Goal: Task Accomplishment & Management: Use online tool/utility

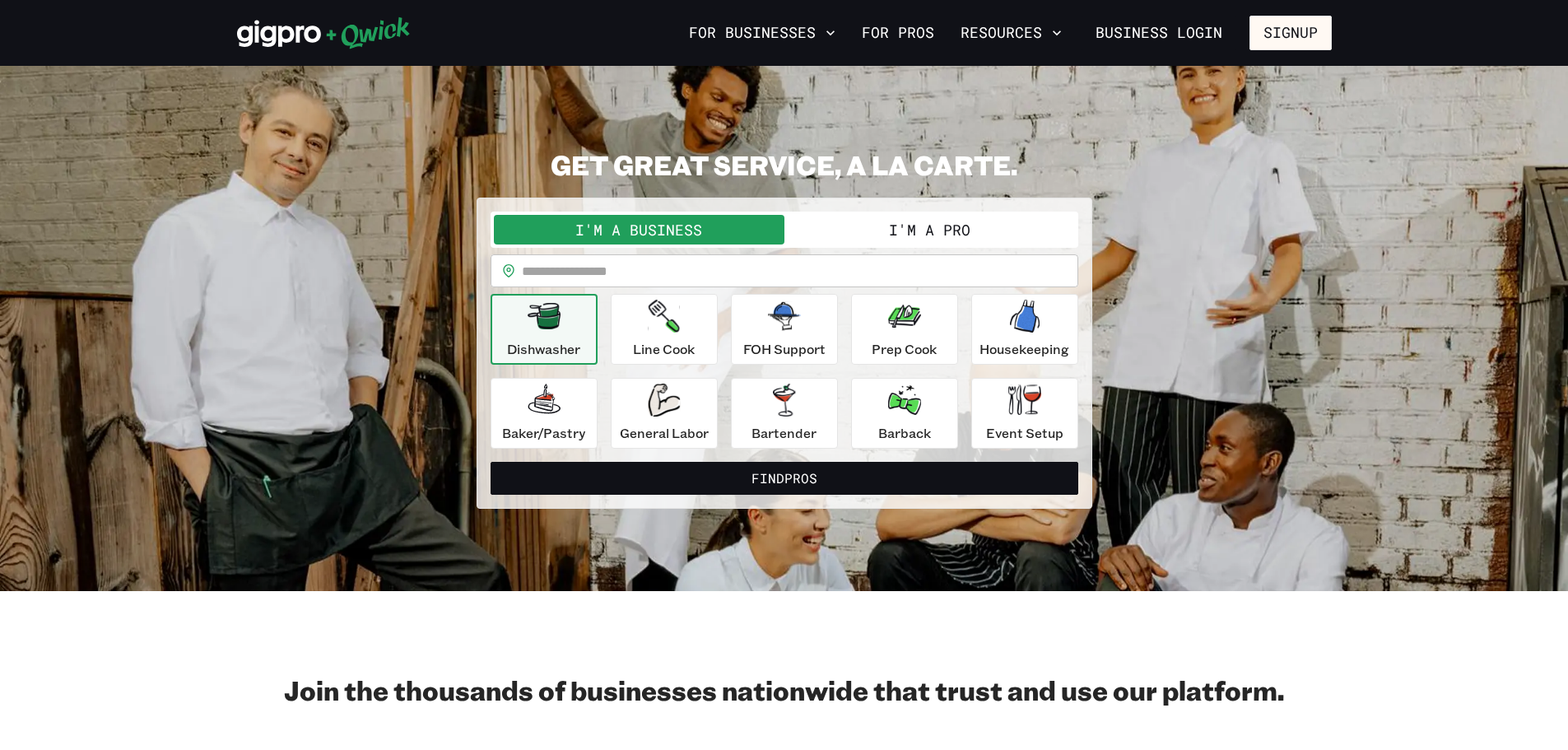
click at [913, 235] on button "I'm a Pro" at bounding box center [929, 229] width 291 height 29
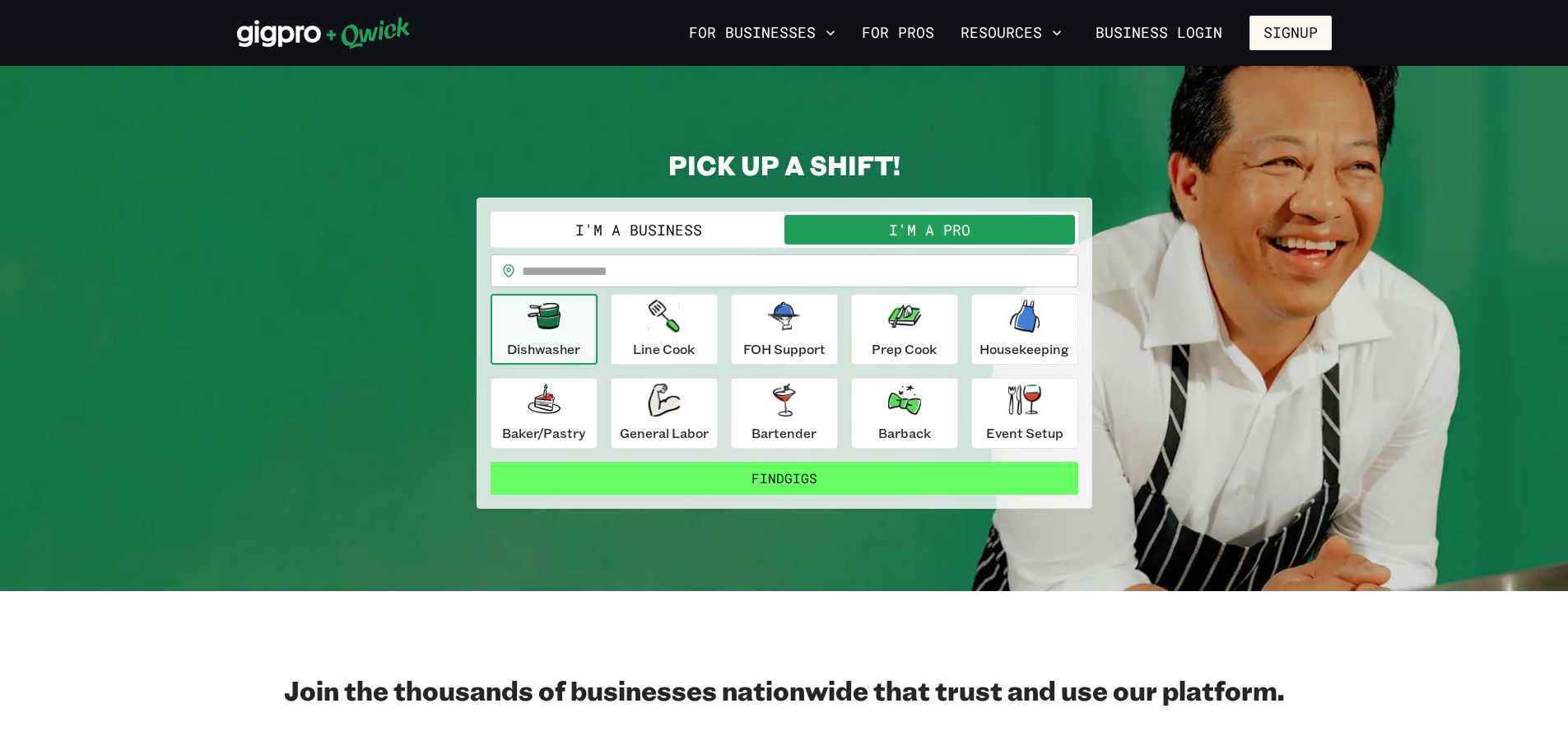
click at [779, 489] on button "Find Gigs" at bounding box center [784, 477] width 588 height 33
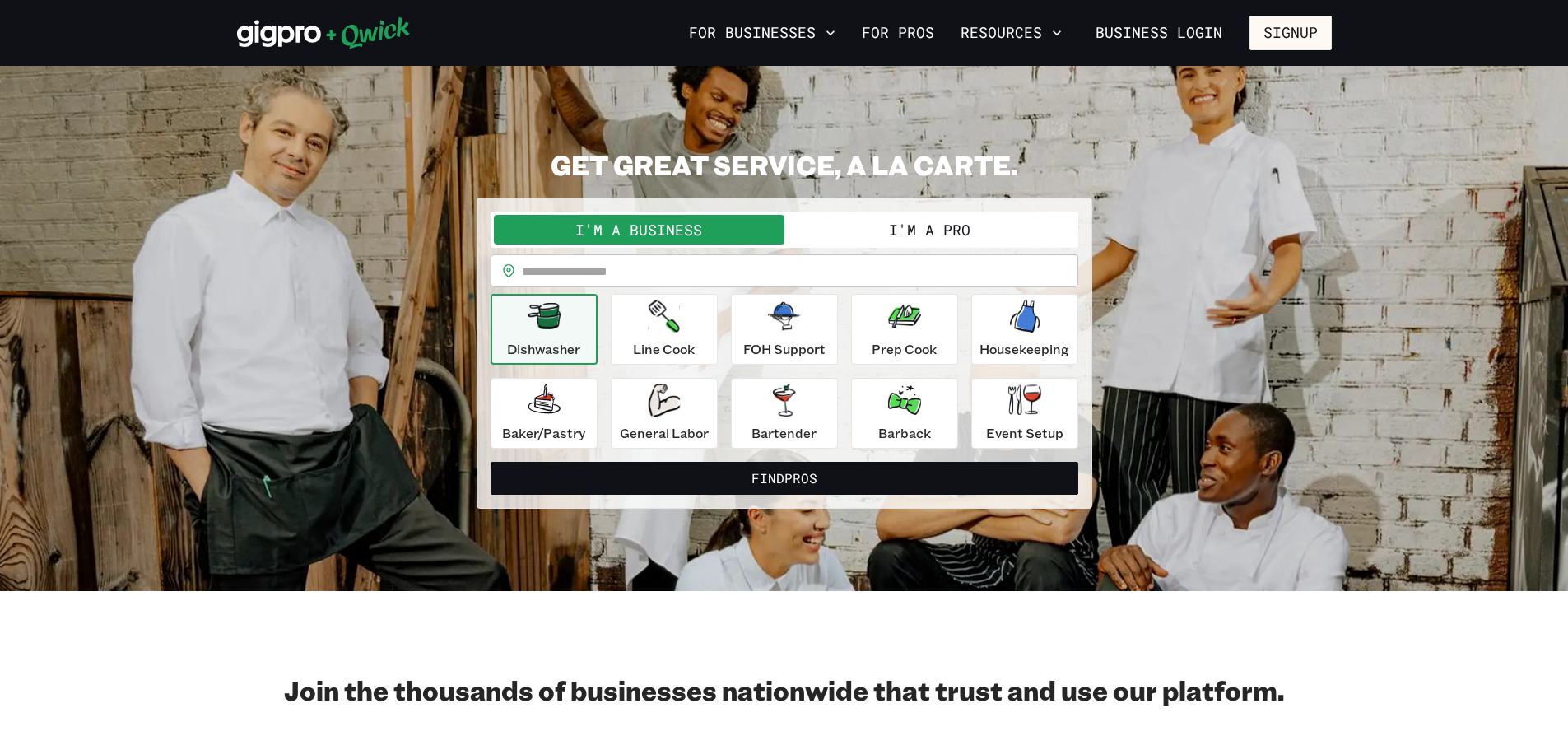
click at [876, 223] on button "I'm a Pro" at bounding box center [929, 229] width 291 height 29
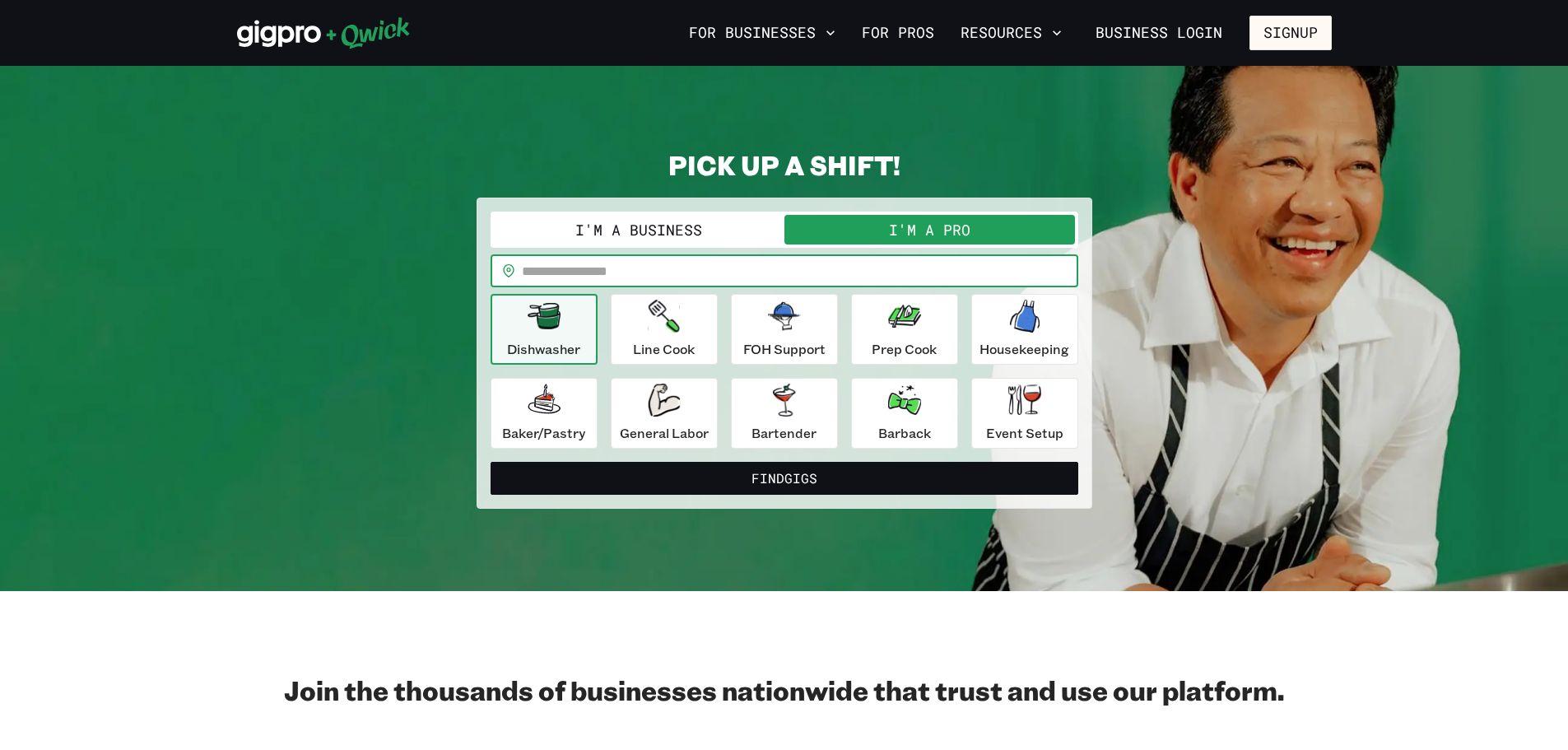
click at [816, 268] on input "text" at bounding box center [800, 271] width 557 height 33
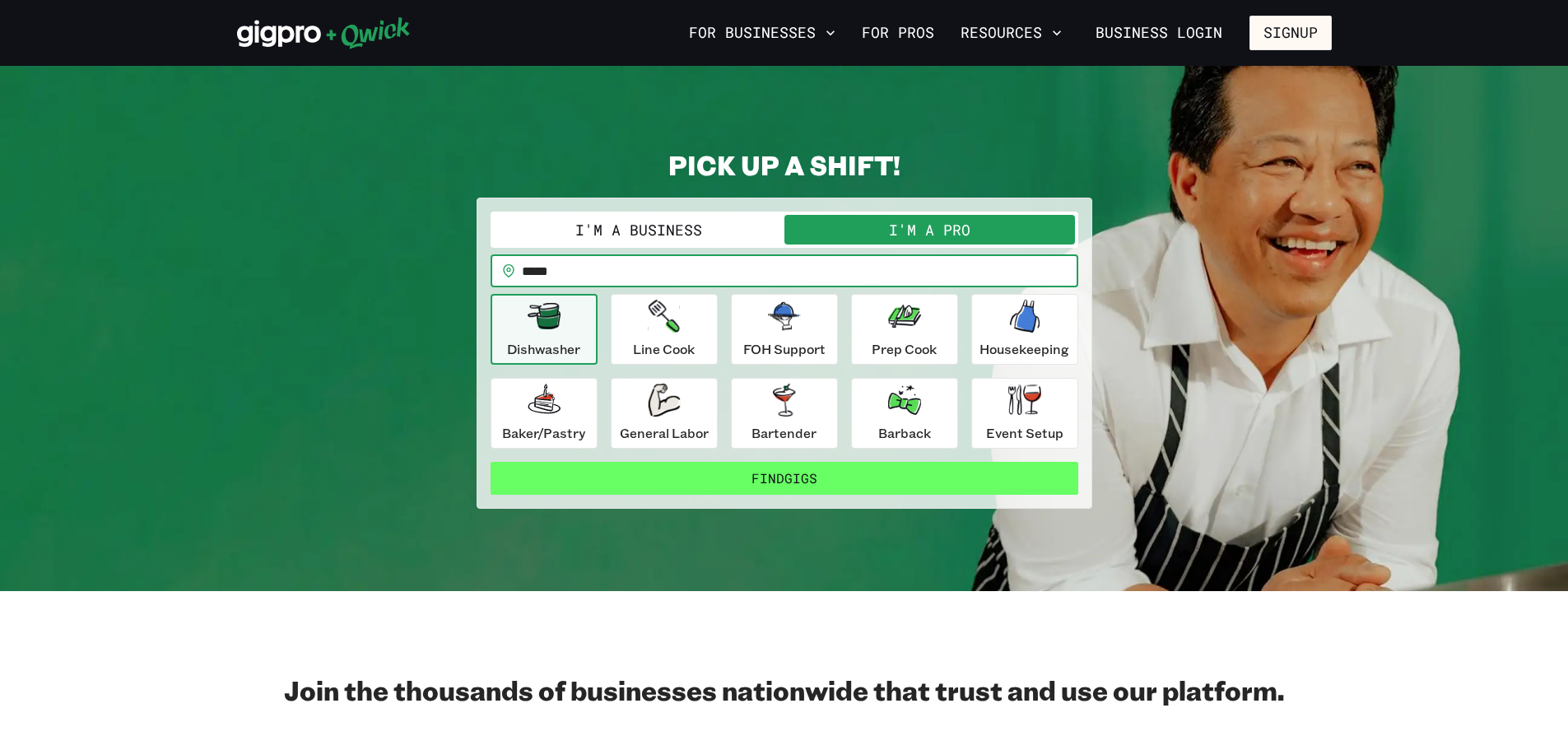
type input "*****"
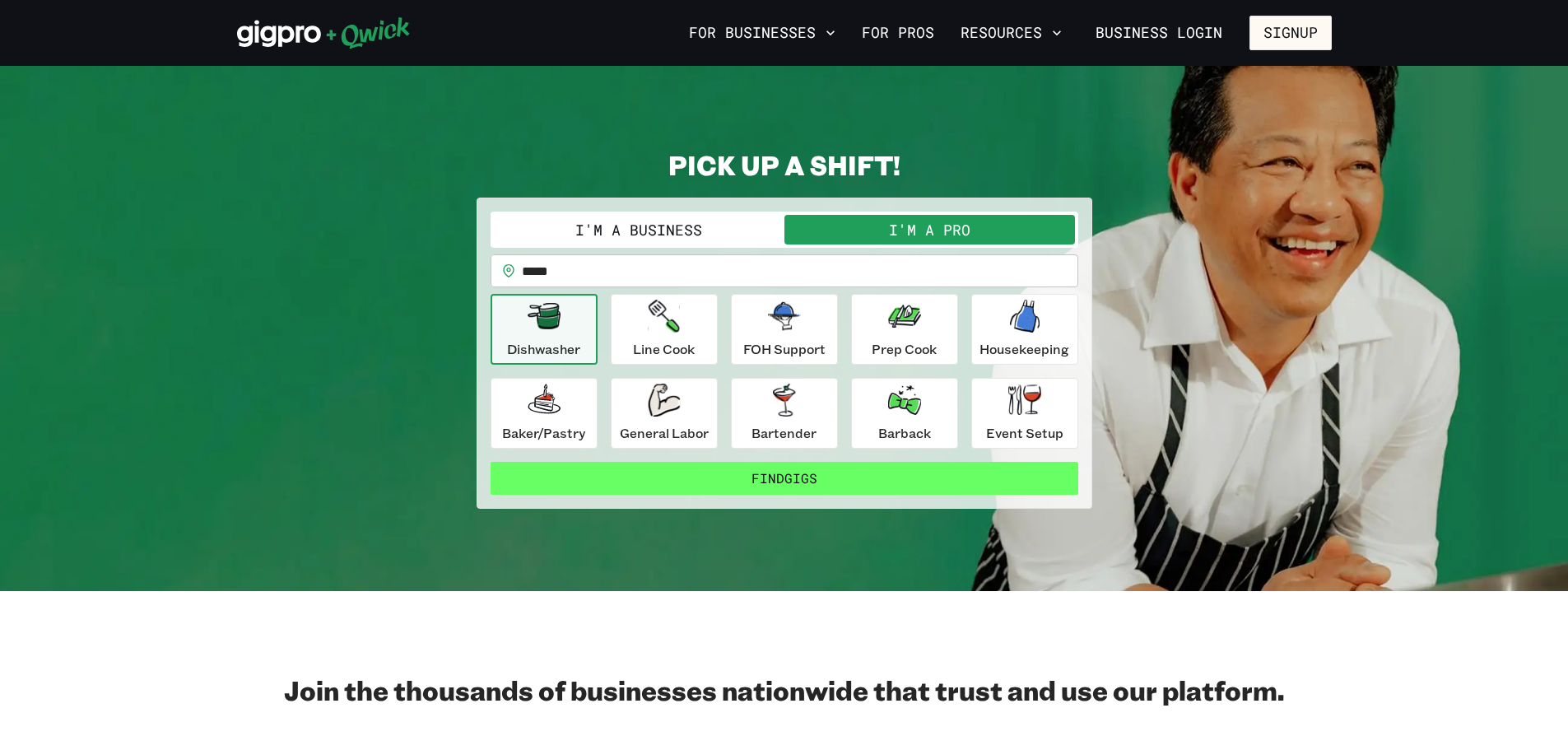
click at [749, 465] on button "Find Gigs" at bounding box center [784, 477] width 588 height 33
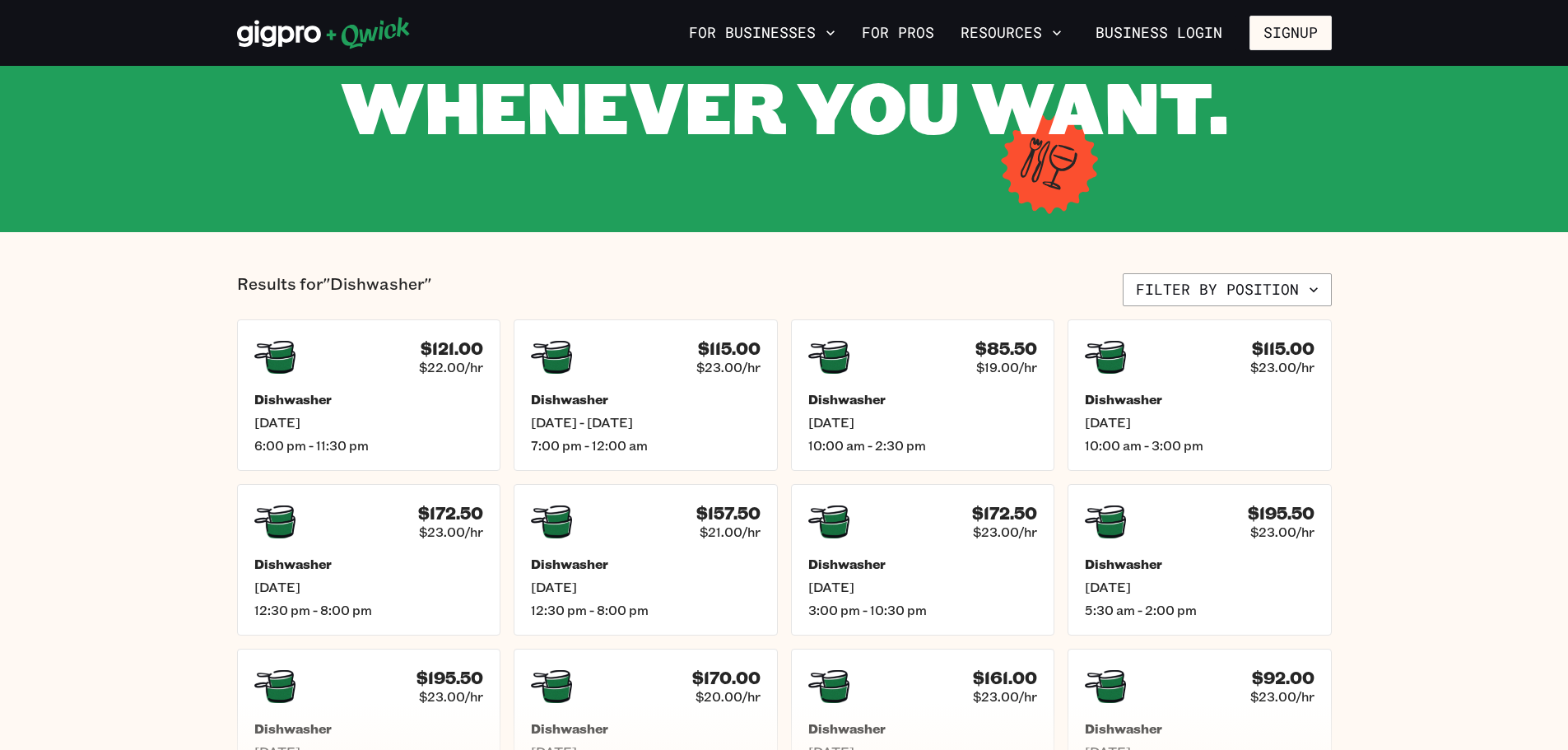
scroll to position [209, 0]
click at [1261, 403] on h5 "Dishwasher" at bounding box center [1199, 398] width 239 height 17
